Goal: Transaction & Acquisition: Purchase product/service

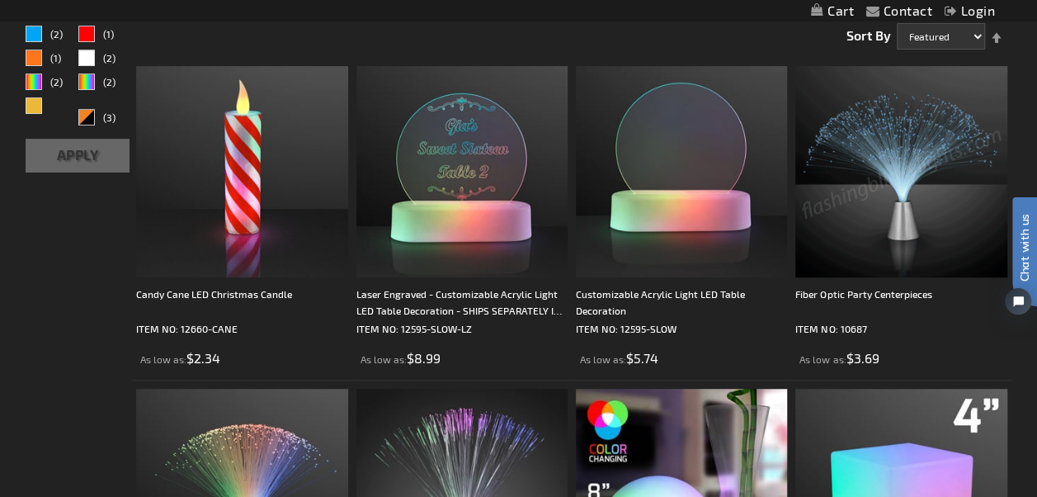
click at [883, 175] on img at bounding box center [900, 171] width 211 height 211
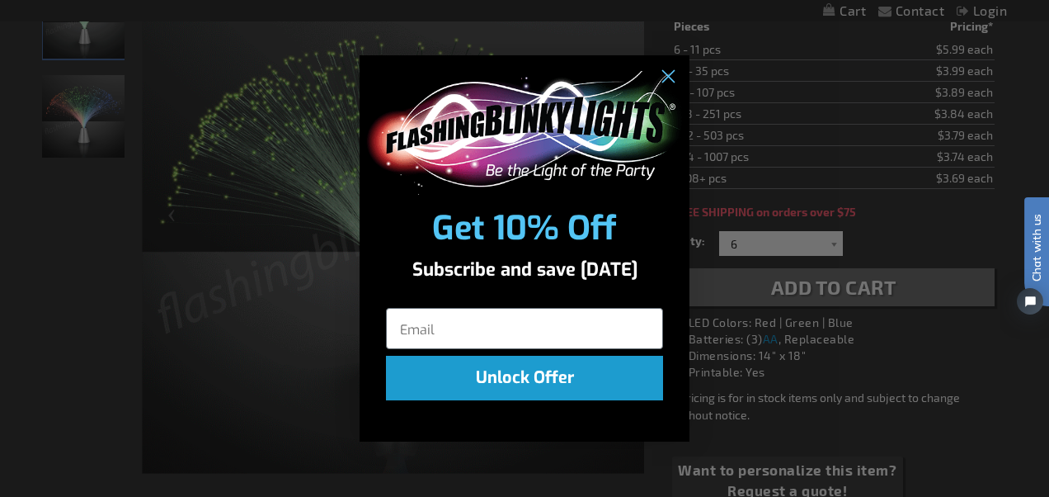
click at [662, 60] on div "POPUP Form" at bounding box center [525, 129] width 330 height 148
click at [672, 77] on circle "Close dialog" at bounding box center [667, 76] width 27 height 27
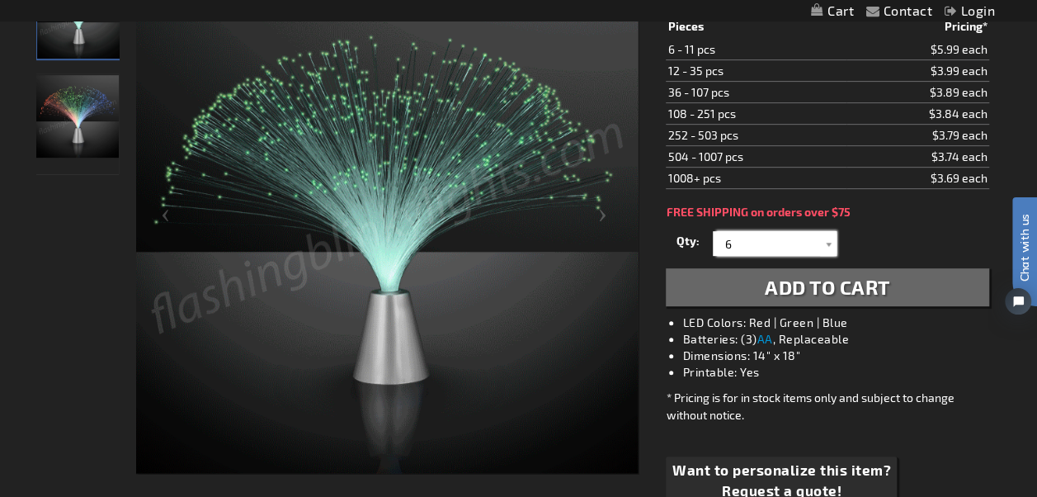
click at [750, 233] on input "6" at bounding box center [777, 243] width 120 height 25
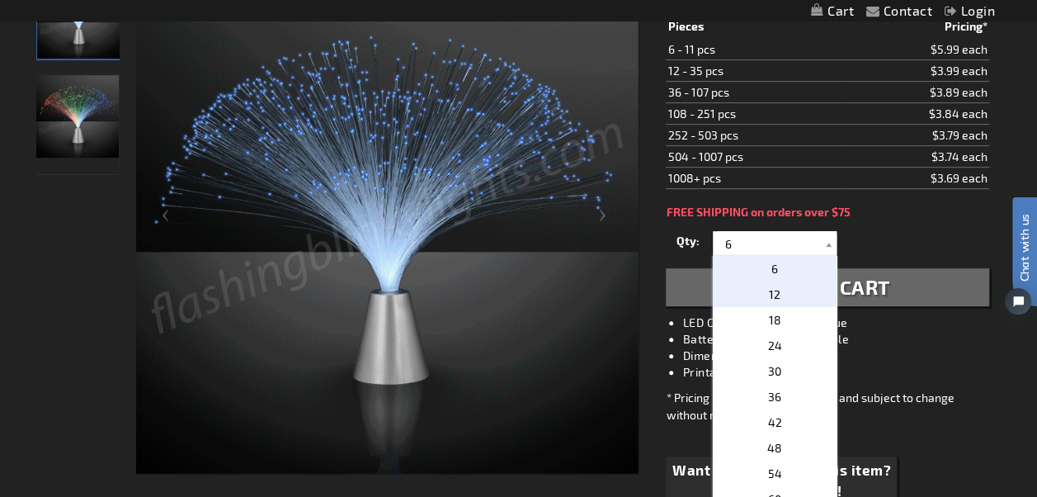
click at [734, 290] on p "12" at bounding box center [775, 294] width 124 height 26
type input "12"
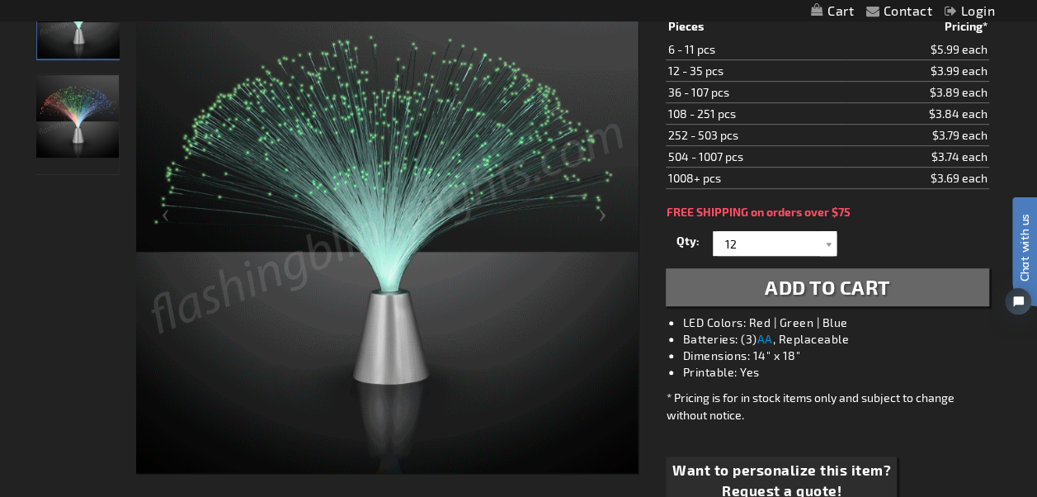
click at [884, 280] on span "Add to Cart" at bounding box center [827, 287] width 125 height 24
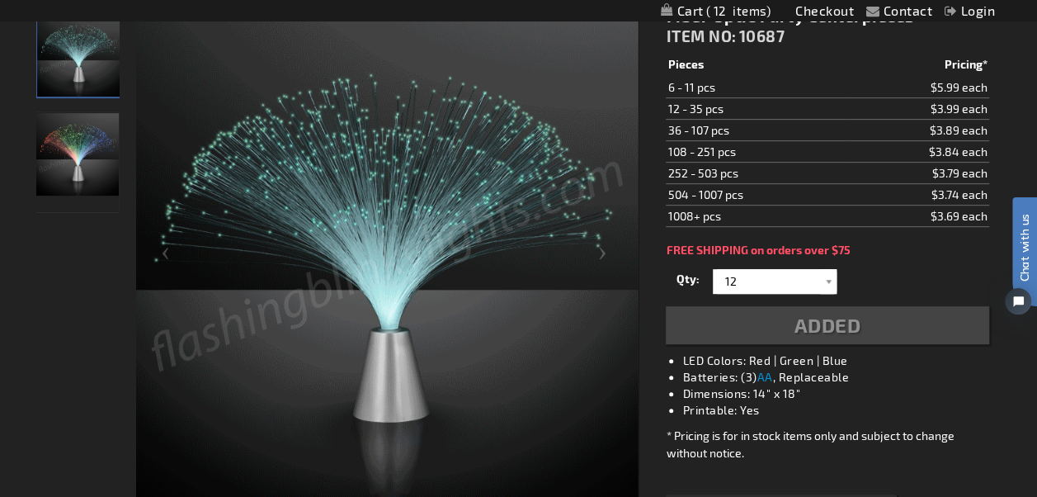
scroll to position [314, 0]
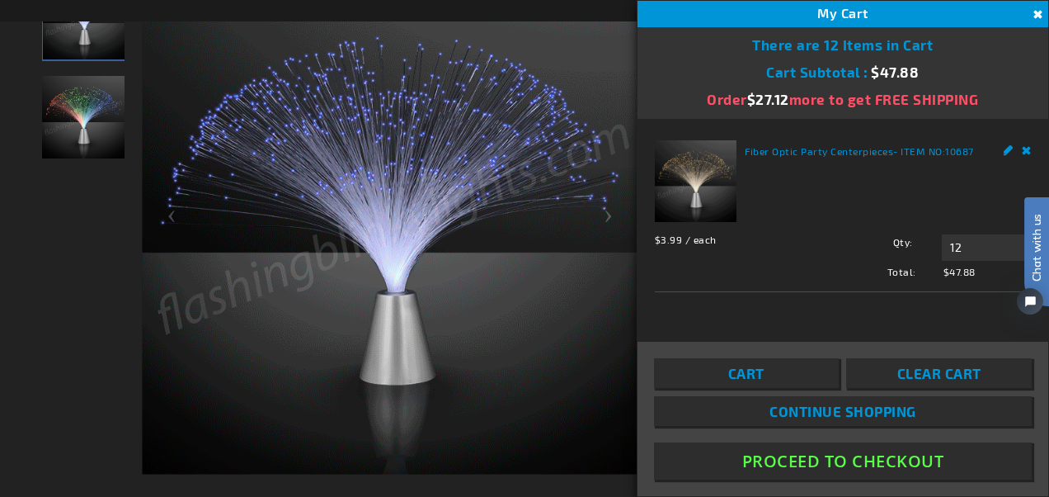
click at [1036, 12] on button "Close" at bounding box center [1036, 15] width 18 height 18
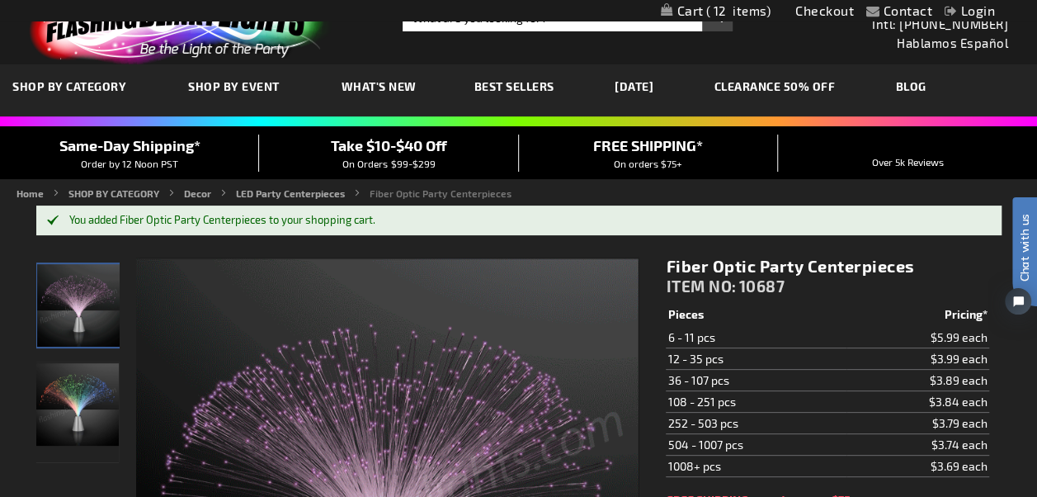
scroll to position [0, 0]
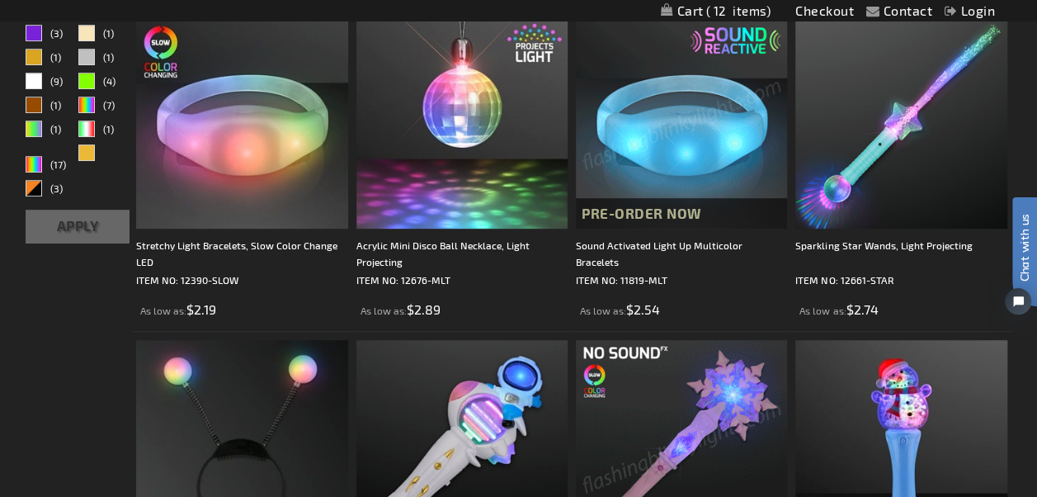
scroll to position [412, 0]
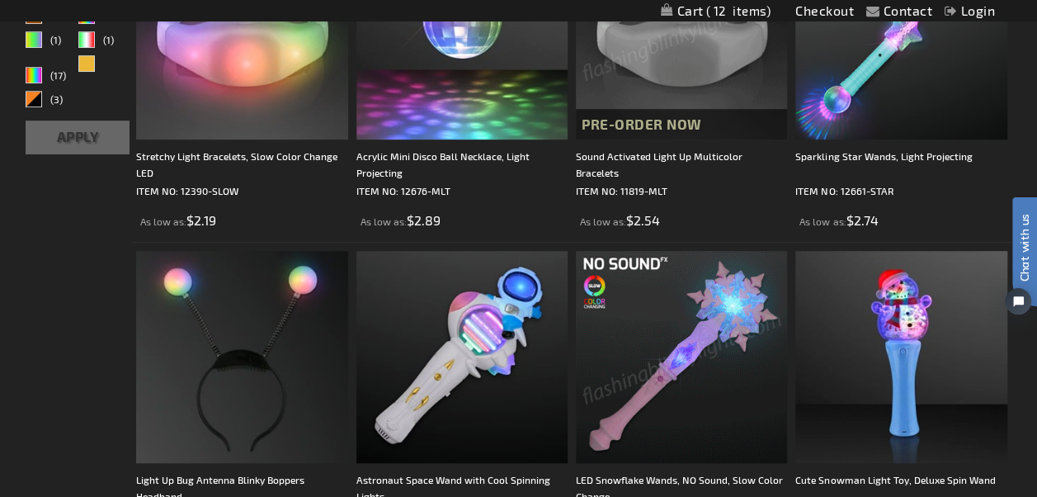
click at [643, 64] on img at bounding box center [681, 33] width 211 height 211
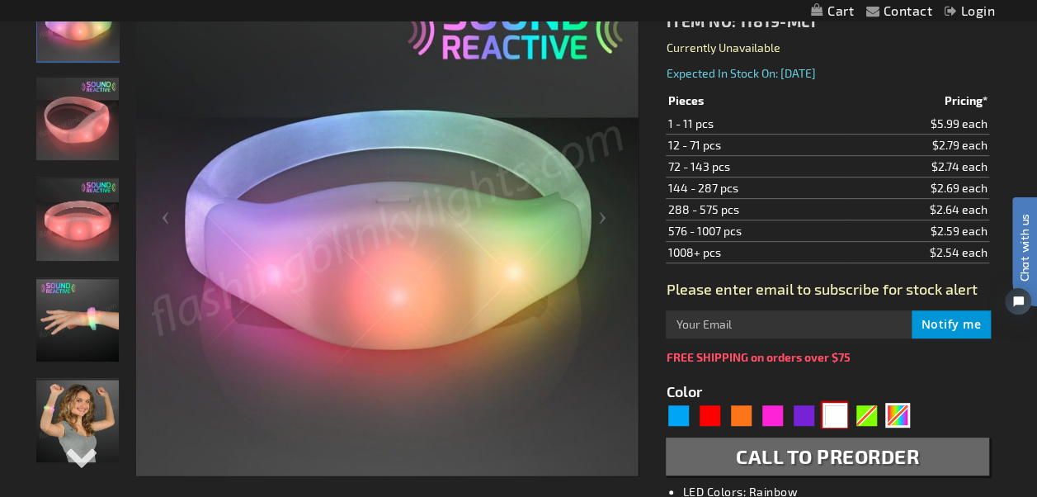
click at [828, 412] on div "White" at bounding box center [834, 415] width 25 height 25
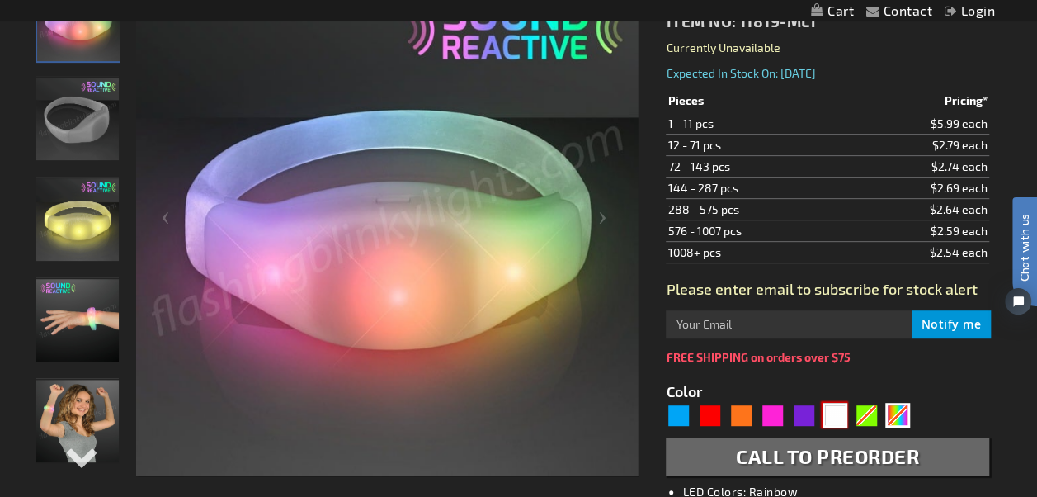
type input "5646"
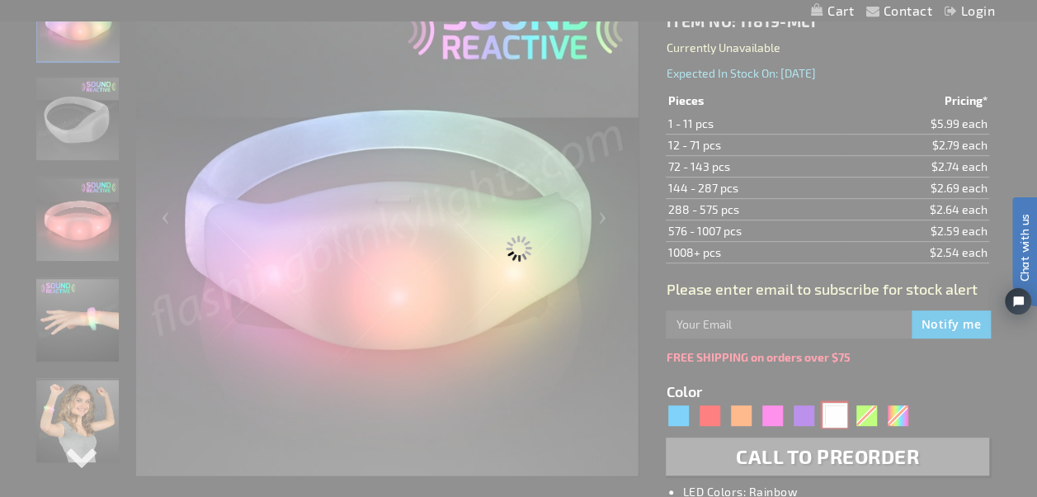
type input "11819-WT"
type input "Customize - White LED Sound Activated Bracelets - ITEM NO: 11819-WT"
select select
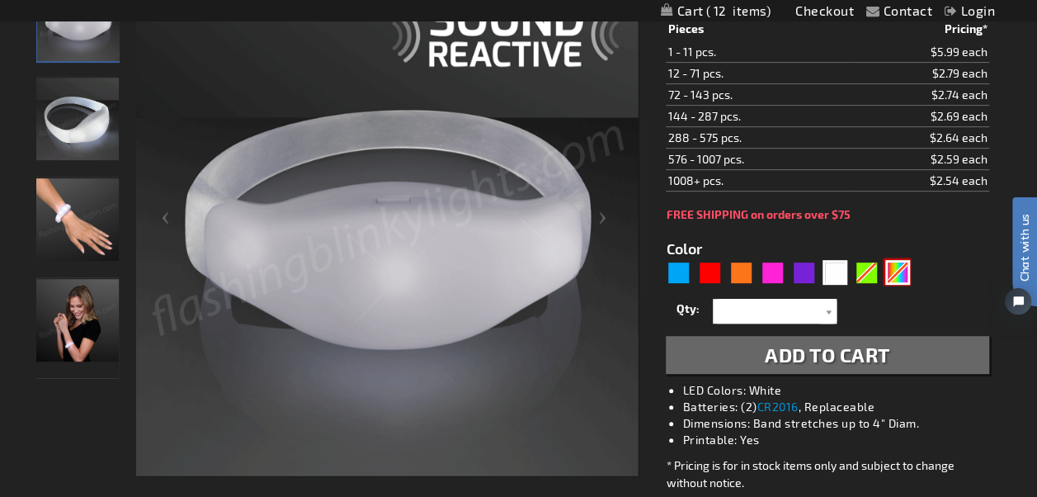
click at [893, 275] on div "Multicolor" at bounding box center [897, 272] width 25 height 25
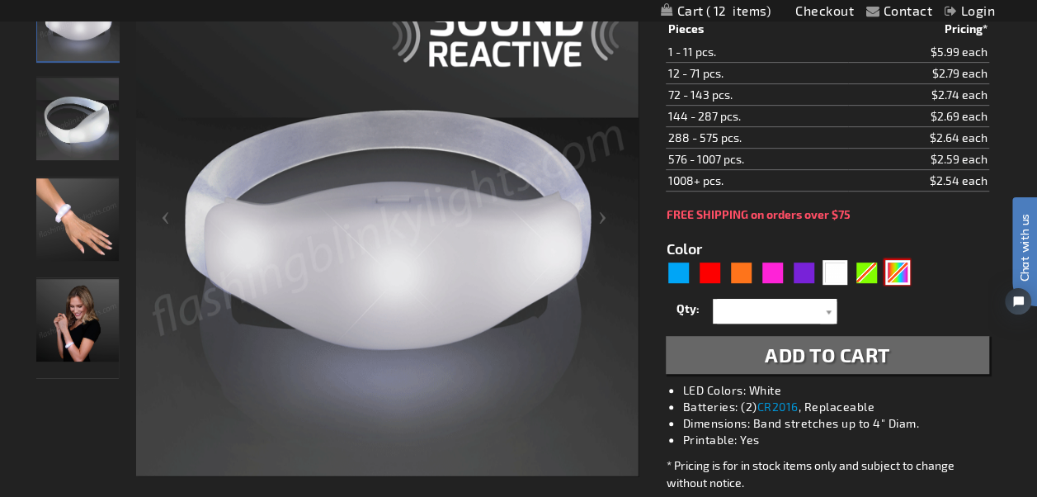
type input "5659"
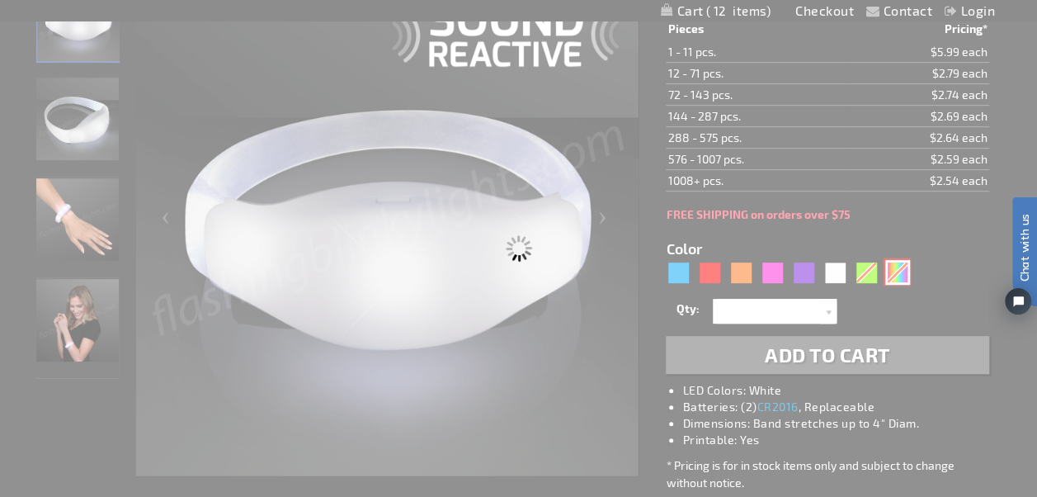
type input "11819-MLT"
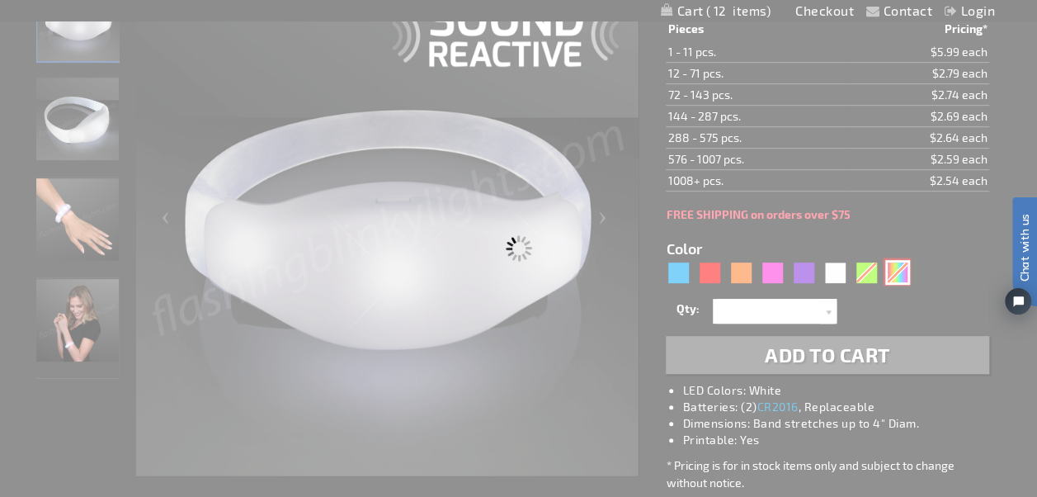
type input "Customize - Sound Activated Light Up Multicolor Bracelets - ITEM NO: 11819-MLT"
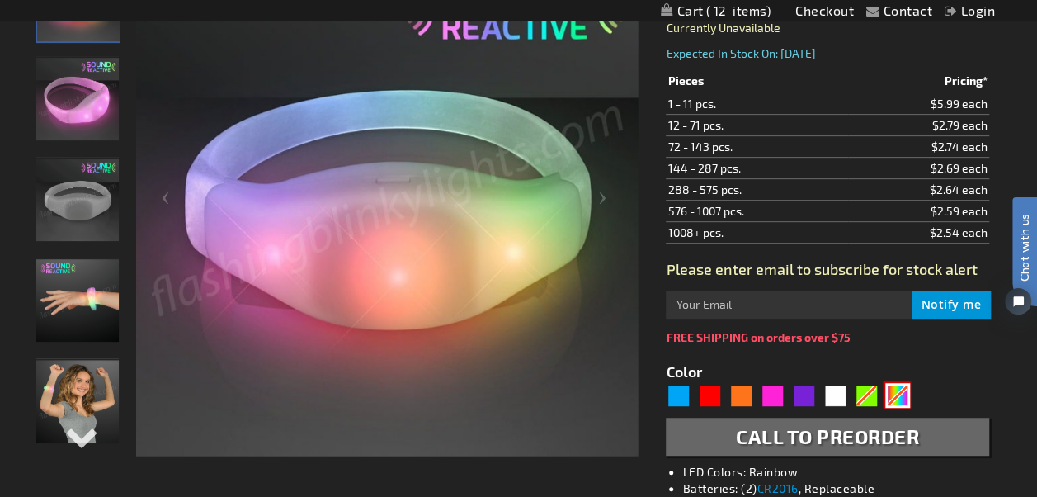
scroll to position [275, 0]
